Goal: Learn about a topic

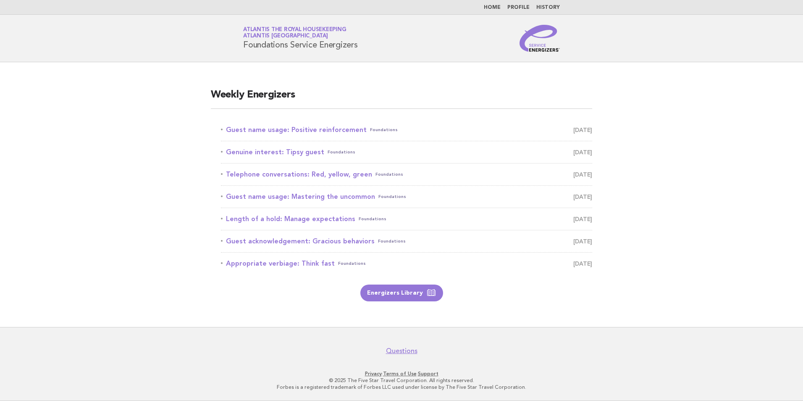
click at [500, 9] on link "Home" at bounding box center [492, 7] width 17 height 5
click at [548, 9] on link "History" at bounding box center [548, 7] width 24 height 5
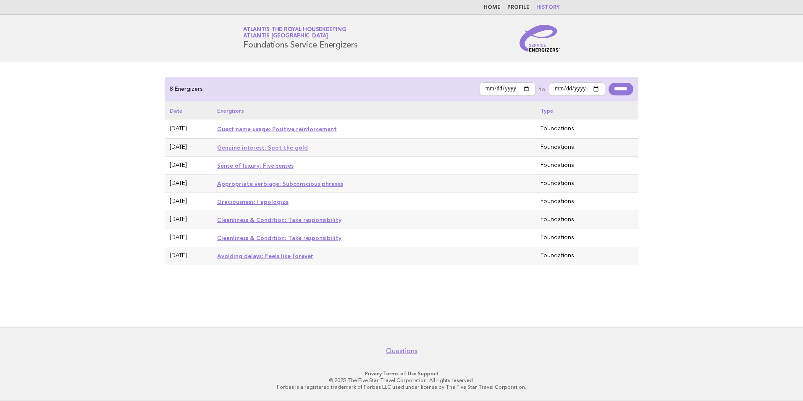
click at [498, 8] on link "Home" at bounding box center [492, 7] width 17 height 5
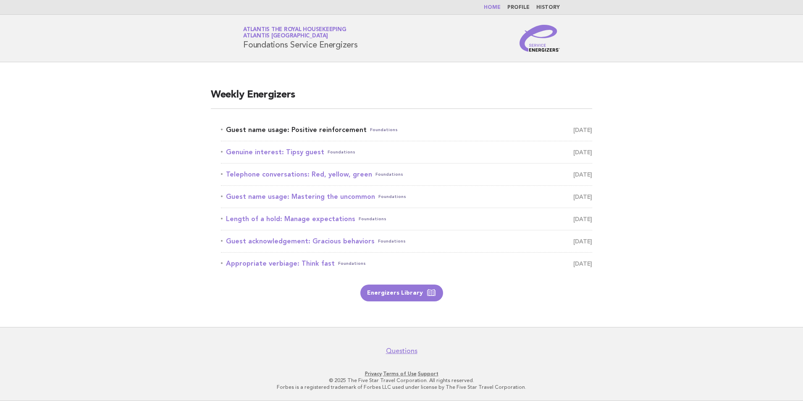
click at [277, 129] on link "Guest name usage: Positive reinforcement Foundations September 13" at bounding box center [406, 130] width 371 height 12
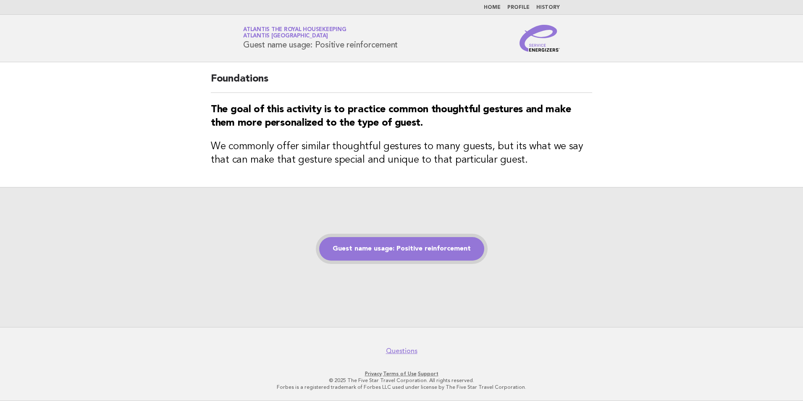
click at [386, 250] on link "Guest name usage: Positive reinforcement" at bounding box center [401, 249] width 165 height 24
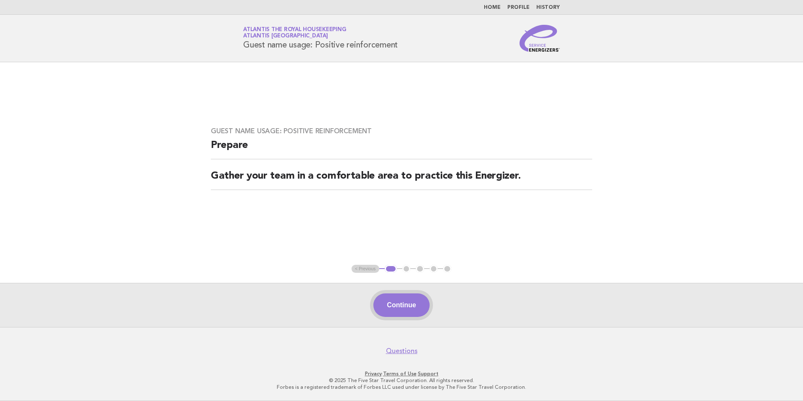
click at [411, 309] on button "Continue" at bounding box center [401, 305] width 56 height 24
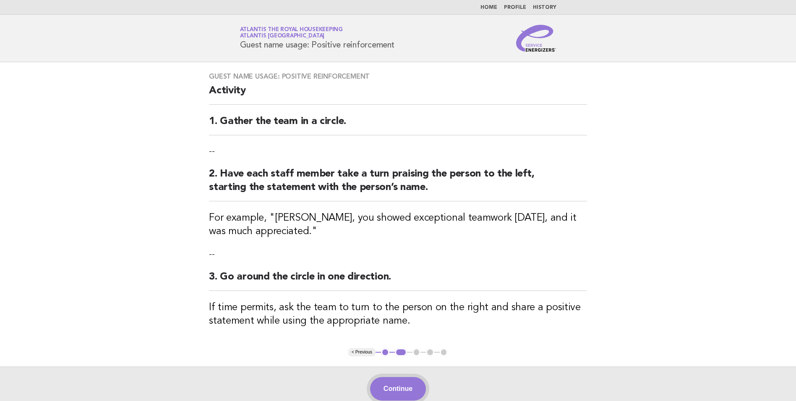
click at [393, 385] on button "Continue" at bounding box center [398, 389] width 56 height 24
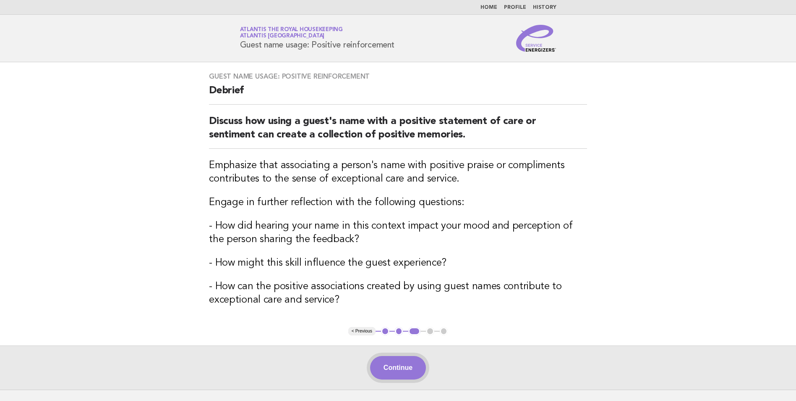
click at [396, 365] on button "Continue" at bounding box center [398, 368] width 56 height 24
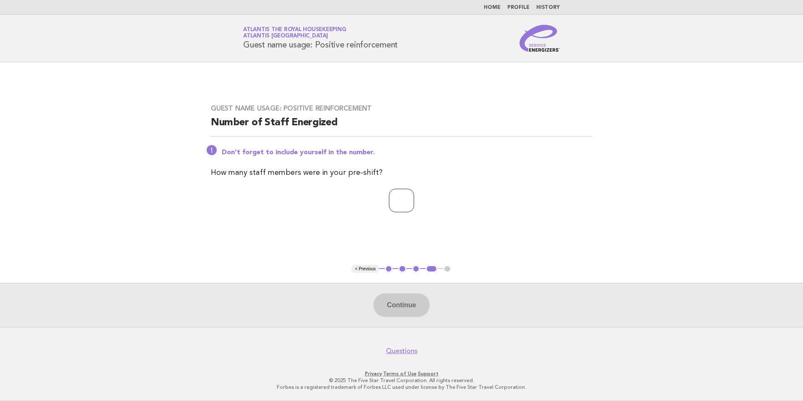
click at [401, 209] on input "number" at bounding box center [401, 201] width 25 height 24
type input "**"
click at [413, 310] on button "Continue" at bounding box center [401, 305] width 56 height 24
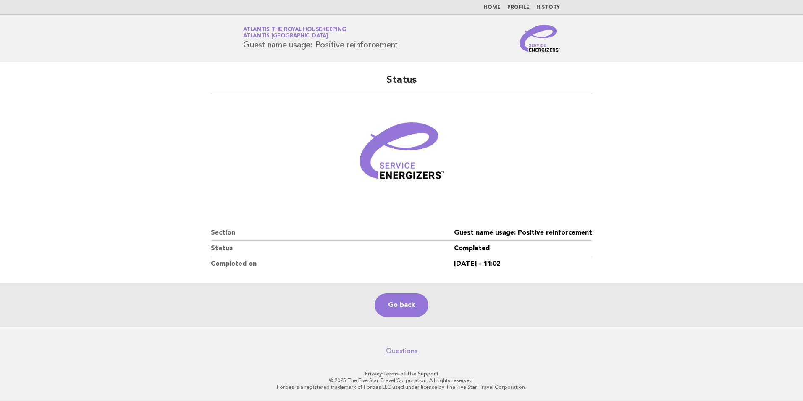
click at [493, 6] on link "Home" at bounding box center [492, 7] width 17 height 5
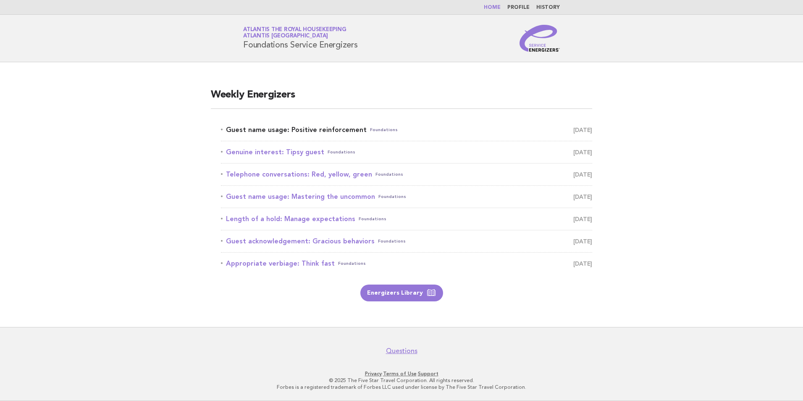
click at [287, 127] on link "Guest name usage: Positive reinforcement Foundations September 13" at bounding box center [406, 130] width 371 height 12
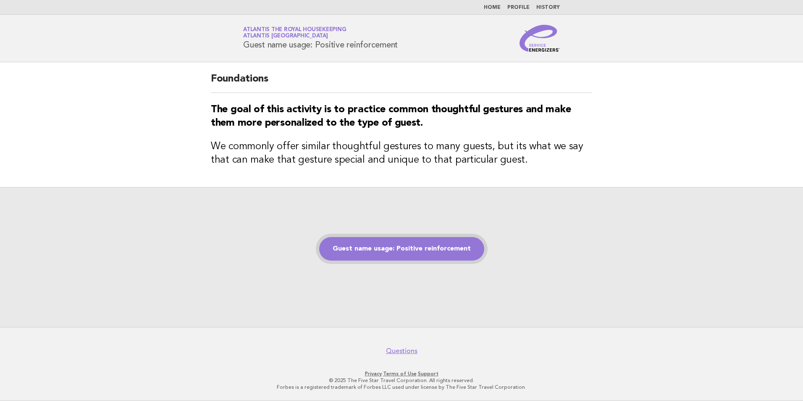
click at [364, 254] on link "Guest name usage: Positive reinforcement" at bounding box center [401, 249] width 165 height 24
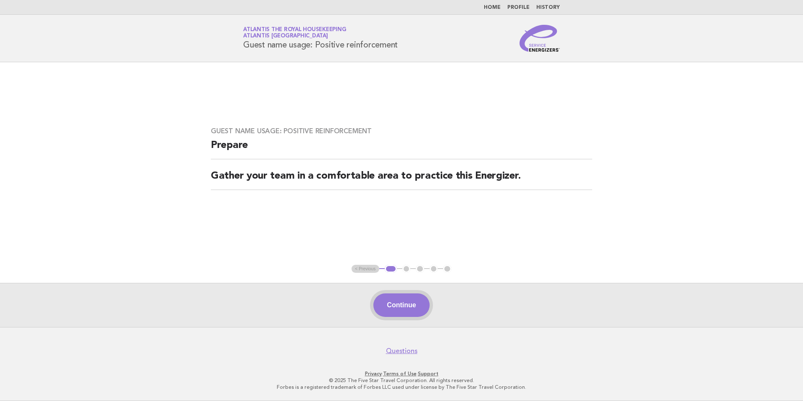
click at [394, 308] on button "Continue" at bounding box center [401, 305] width 56 height 24
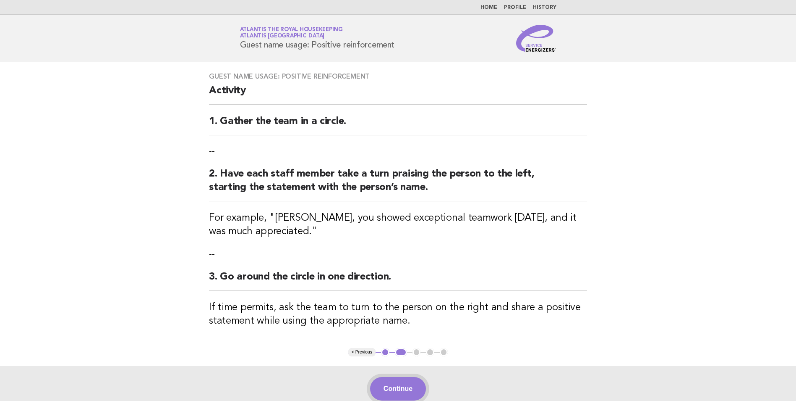
click at [400, 386] on button "Continue" at bounding box center [398, 389] width 56 height 24
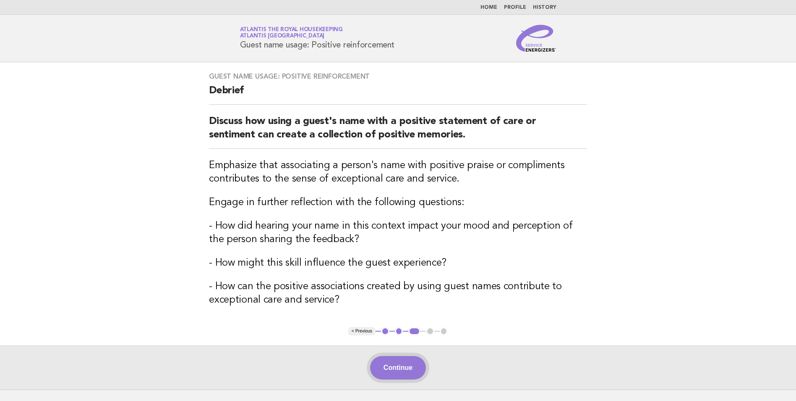
click at [405, 363] on button "Continue" at bounding box center [398, 368] width 56 height 24
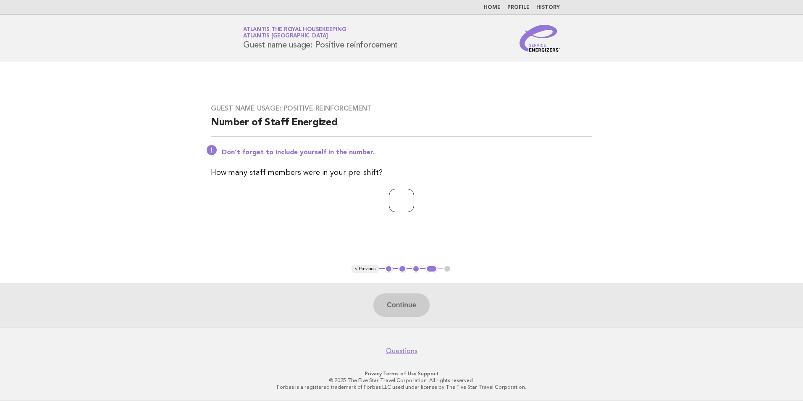
click at [400, 196] on input "number" at bounding box center [401, 201] width 25 height 24
type input "**"
click at [403, 300] on button "Continue" at bounding box center [401, 305] width 56 height 24
